Goal: Task Accomplishment & Management: Complete application form

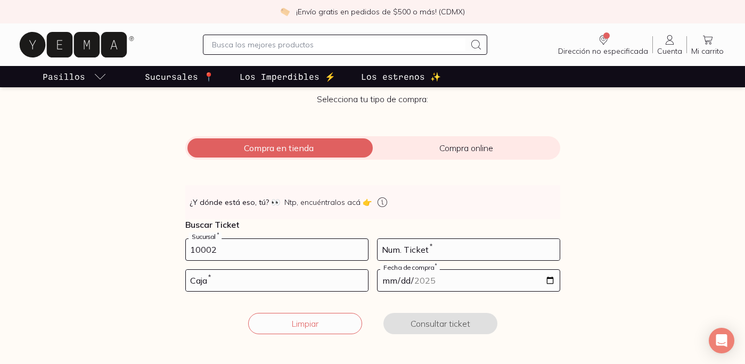
type input "10002"
type input "35"
type input "02"
type input "[DATE]"
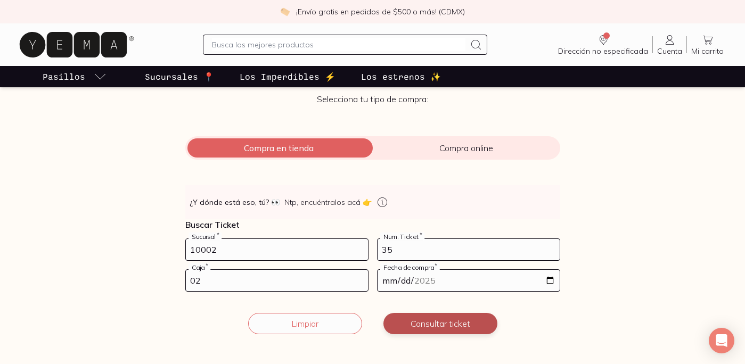
click at [432, 327] on button "Consultar ticket" at bounding box center [441, 323] width 114 height 21
click at [432, 327] on button "Continuar" at bounding box center [441, 323] width 114 height 21
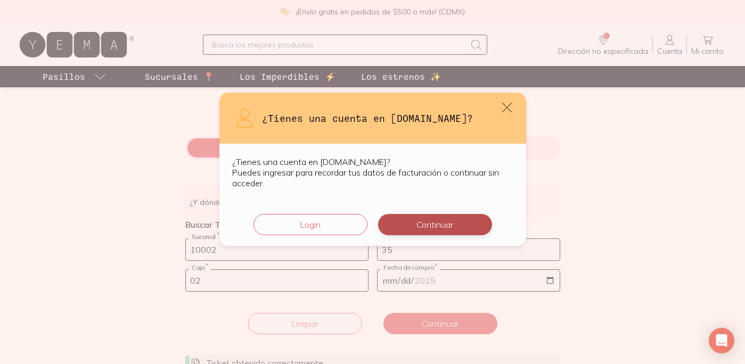
click at [443, 233] on button "Continuar" at bounding box center [435, 224] width 114 height 21
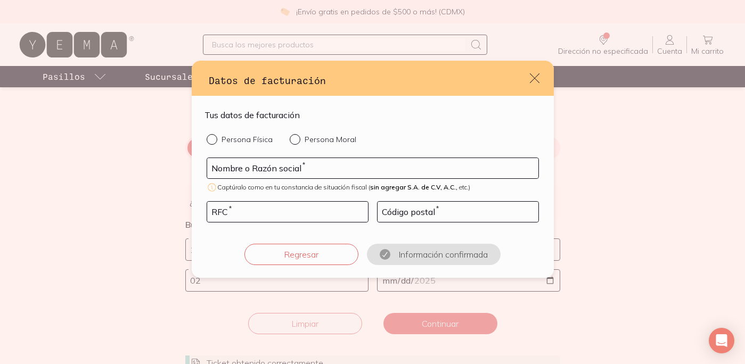
click at [248, 129] on form "Tus datos de facturación Persona Física Persona Moral Nombre o Razón social * C…" at bounding box center [373, 187] width 337 height 157
click at [245, 143] on p "Persona Física" at bounding box center [247, 140] width 51 height 10
click at [215, 143] on input "Persona Física" at bounding box center [211, 138] width 9 height 9
radio input "true"
click at [250, 173] on input "default" at bounding box center [372, 168] width 331 height 20
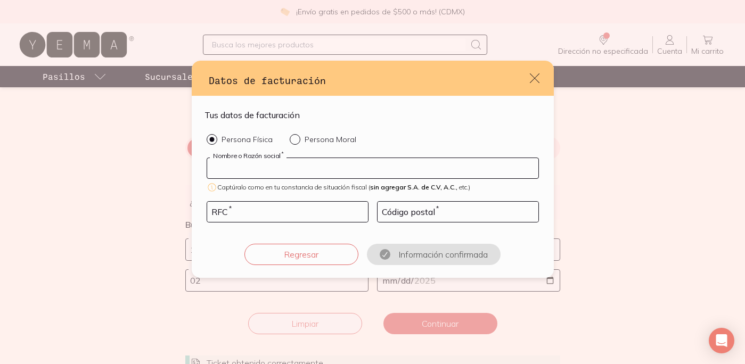
type input "[PERSON_NAME] [PERSON_NAME]"
type input "SAPM900409LB3"
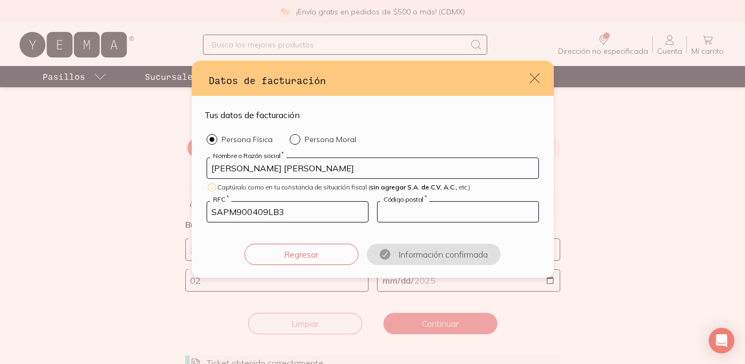
type input "38080"
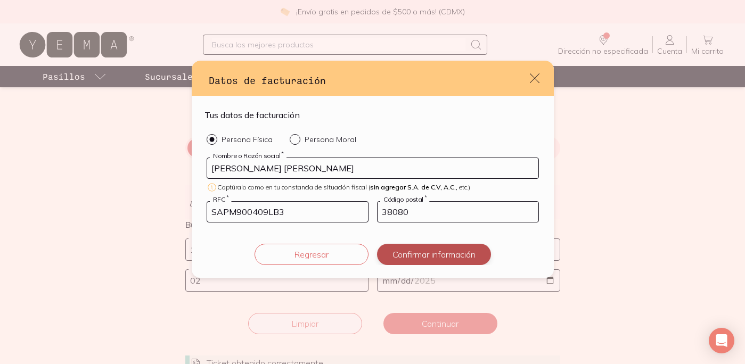
click at [413, 261] on button "Confirmar información" at bounding box center [434, 254] width 114 height 21
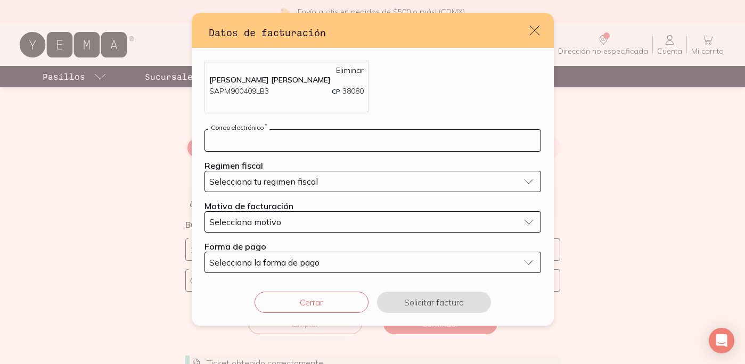
click at [306, 139] on input "default" at bounding box center [373, 140] width 336 height 21
click at [304, 183] on span "Selecciona tu regimen fiscal" at bounding box center [263, 181] width 109 height 11
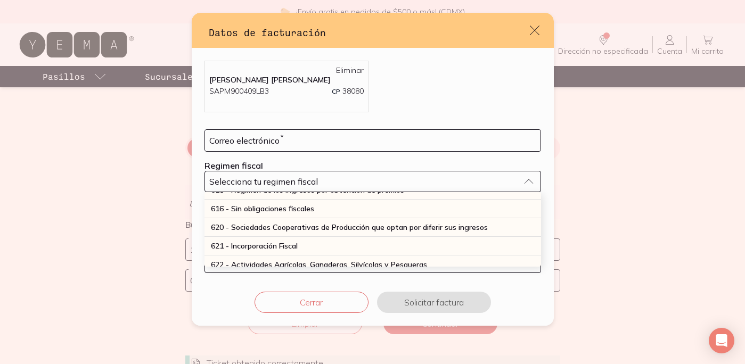
scroll to position [279, 0]
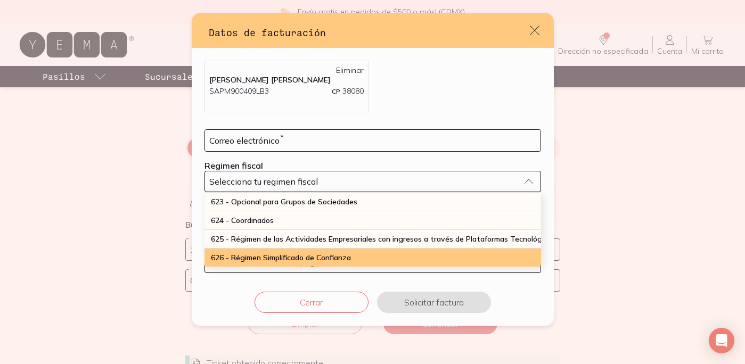
click at [288, 258] on span "626 - Régimen Simplificado de Confianza" at bounding box center [281, 258] width 140 height 10
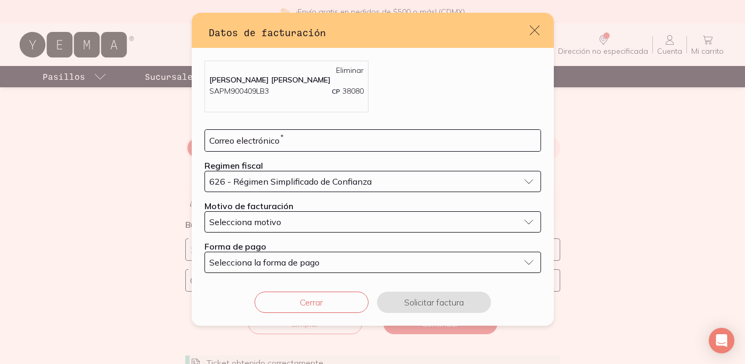
click at [301, 225] on div "Selecciona motivo" at bounding box center [364, 222] width 310 height 11
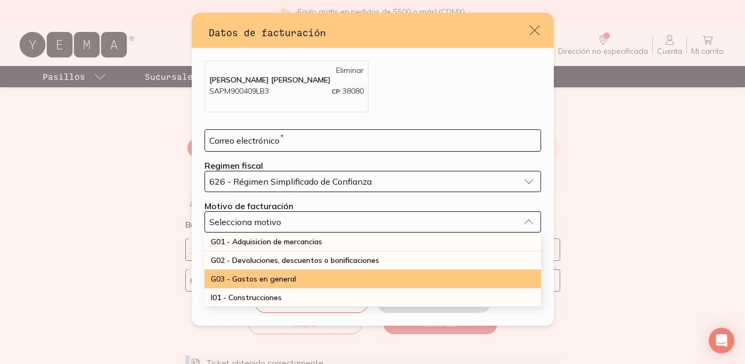
click at [285, 277] on span "G03 - Gastos en general" at bounding box center [253, 279] width 85 height 10
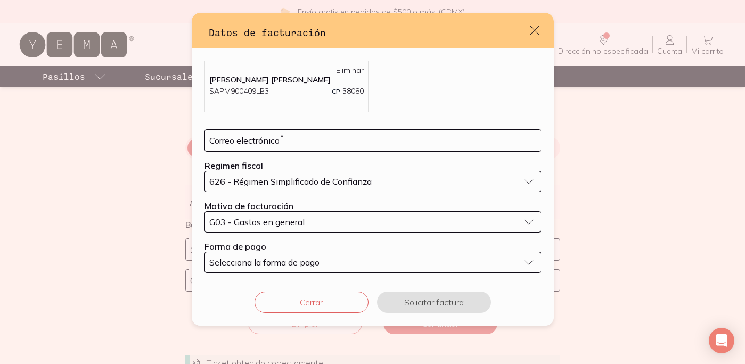
click at [288, 261] on span "Selecciona la forma de pago" at bounding box center [264, 262] width 110 height 11
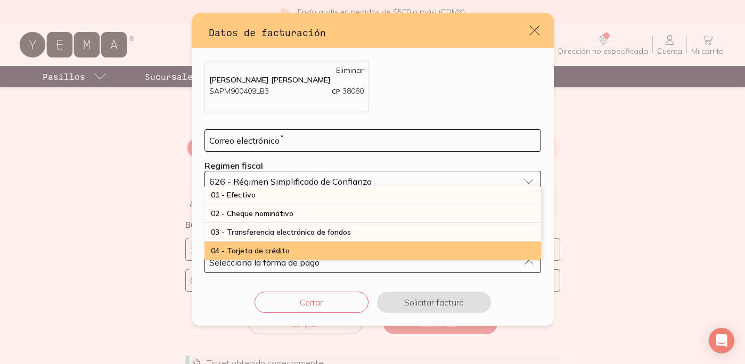
click at [285, 253] on span "04 - Tarjeta de crédito" at bounding box center [250, 251] width 79 height 10
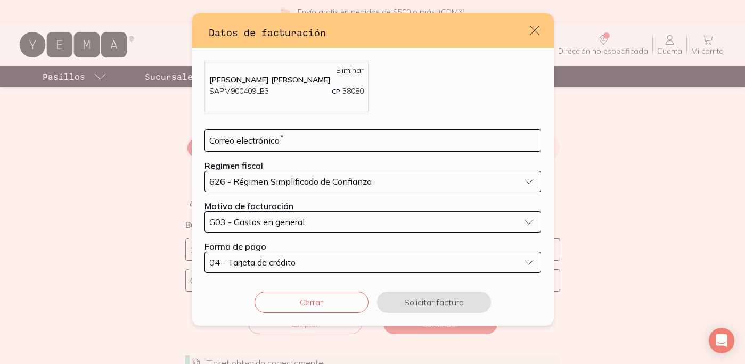
scroll to position [7, 0]
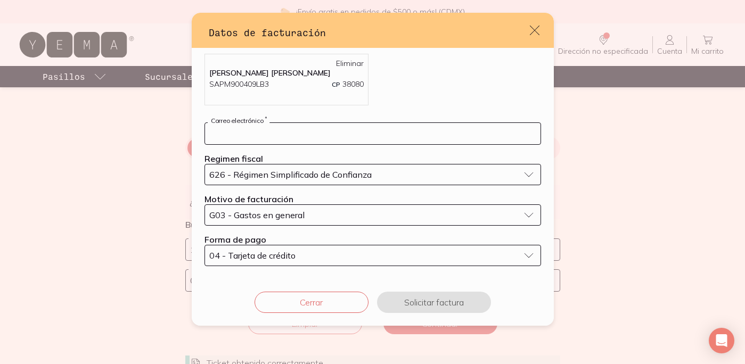
click at [335, 131] on input "default" at bounding box center [373, 133] width 336 height 21
type input "[EMAIL_ADDRESS][DOMAIN_NAME]"
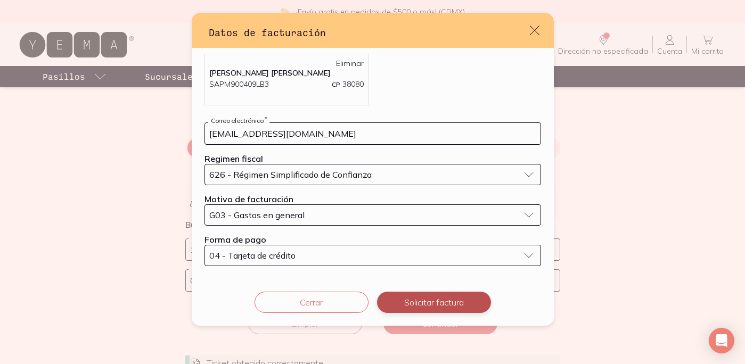
click at [439, 301] on button "Solicitar factura" at bounding box center [434, 302] width 114 height 21
